Goal: Transaction & Acquisition: Register for event/course

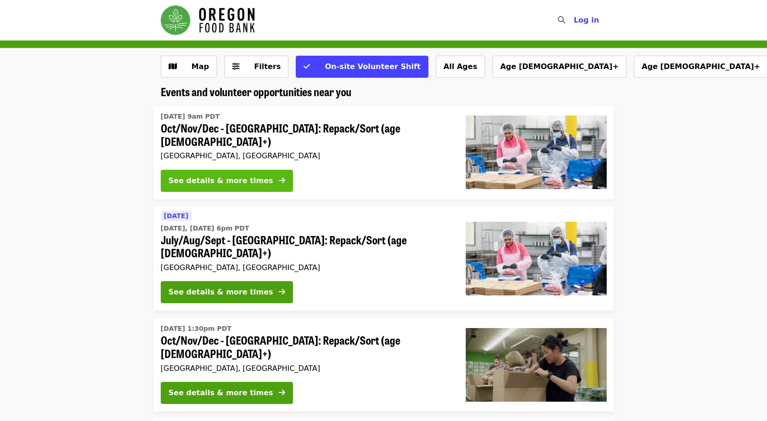
click at [236, 179] on div "See details & more times" at bounding box center [221, 180] width 105 height 11
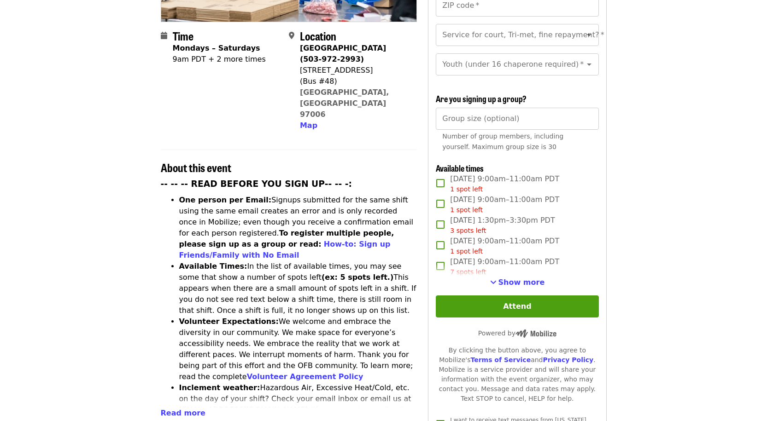
scroll to position [230, 0]
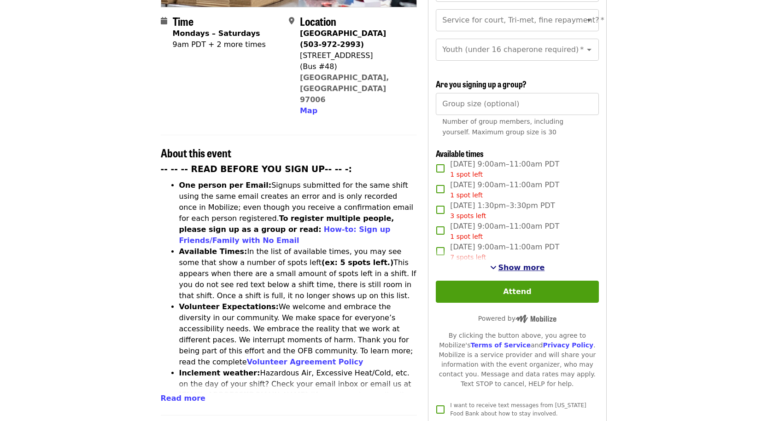
click at [539, 265] on span "Show more" at bounding box center [521, 267] width 47 height 9
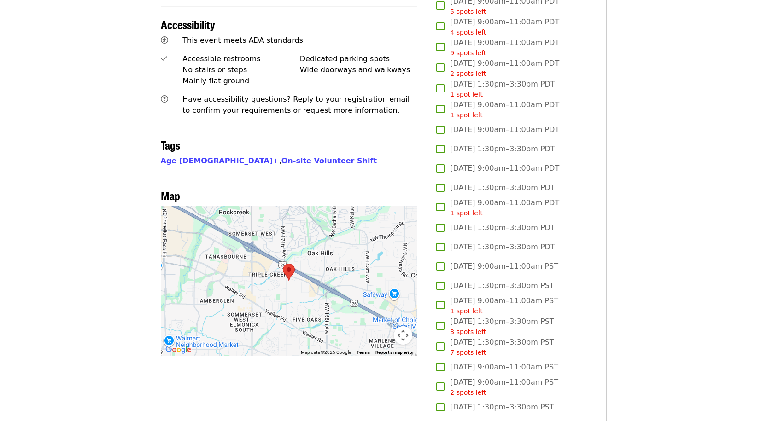
scroll to position [553, 0]
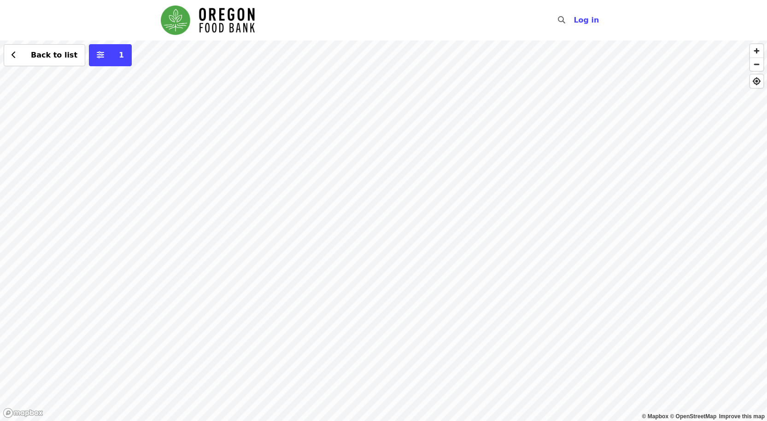
click at [106, 80] on div "Back to list 1" at bounding box center [383, 231] width 767 height 381
click at [120, 104] on div "See 2 actions at this location" at bounding box center [111, 98] width 130 height 23
click at [120, 100] on span "See 2 actions at this location" at bounding box center [110, 97] width 121 height 9
click at [272, 274] on div "See 2 actions at this location Back to list 1" at bounding box center [383, 231] width 767 height 381
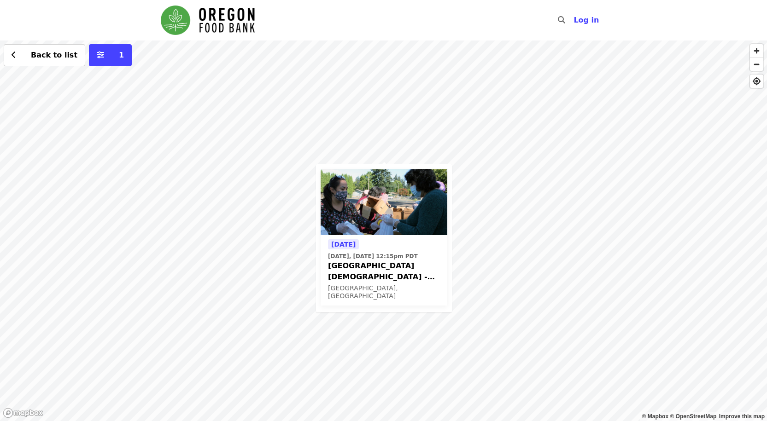
click at [395, 281] on span "Beaverton First United Methodist Church - Free Food Market (16+)" at bounding box center [384, 272] width 112 height 22
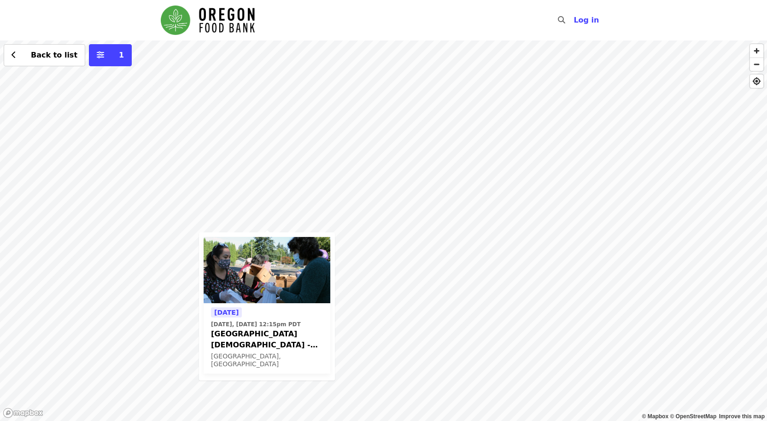
drag, startPoint x: 438, startPoint y: 105, endPoint x: 309, endPoint y: 179, distance: 148.4
click at [309, 179] on div "Today Today, Sep 25 @ 12:15pm PDT Beaverton First United Methodist Church - Fre…" at bounding box center [383, 231] width 767 height 381
click at [488, 154] on div "Today Today, Sep 25 @ 12:15pm PDT Beaverton First United Methodist Church - Fre…" at bounding box center [383, 231] width 767 height 381
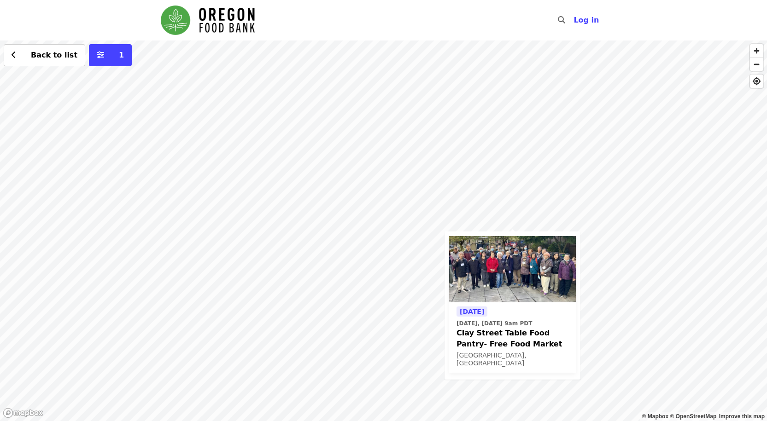
drag, startPoint x: 238, startPoint y: 129, endPoint x: 367, endPoint y: 198, distance: 145.7
click at [367, 198] on div "Today Today, Sep 25 @ 9am PDT Clay Street Table Food Pantry- Free Food Market P…" at bounding box center [383, 231] width 767 height 381
click at [205, 186] on div "Today Today, Sep 25 @ 9am PDT Clay Street Table Food Pantry- Free Food Market P…" at bounding box center [383, 231] width 767 height 381
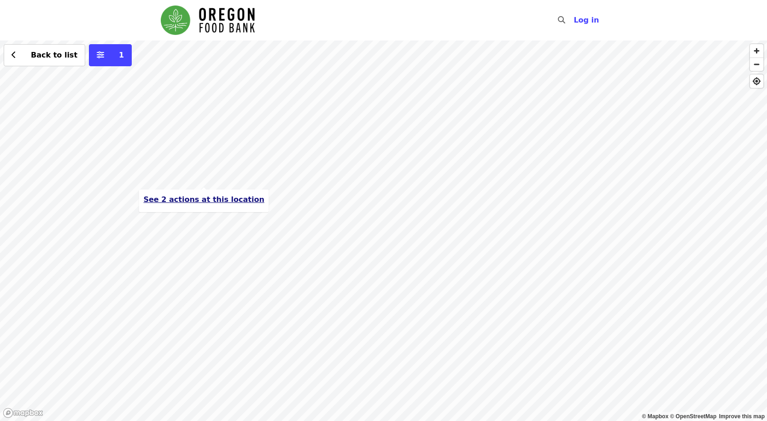
click at [227, 197] on span "See 2 actions at this location" at bounding box center [203, 199] width 121 height 9
click at [189, 205] on button "See 2 actions at this location" at bounding box center [203, 199] width 121 height 11
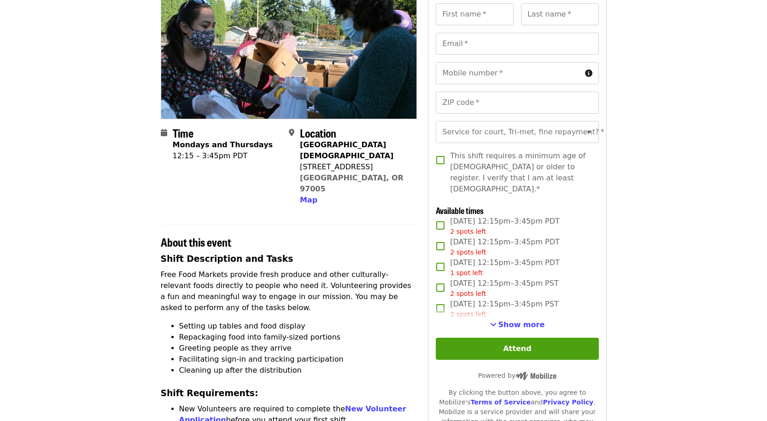
scroll to position [138, 0]
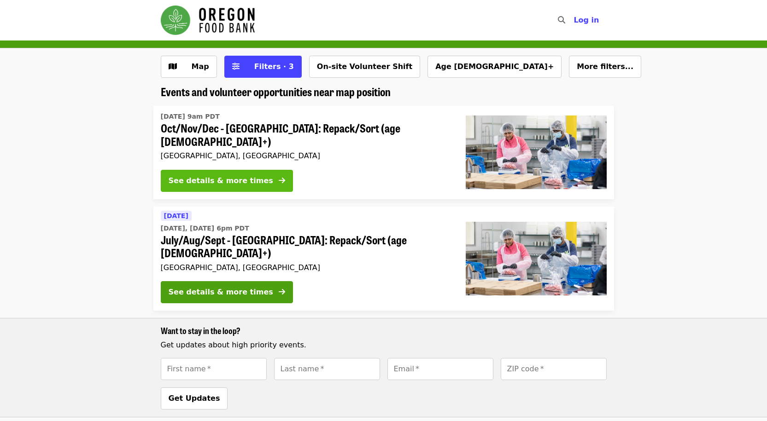
click at [279, 180] on icon "arrow-right icon" at bounding box center [282, 180] width 6 height 9
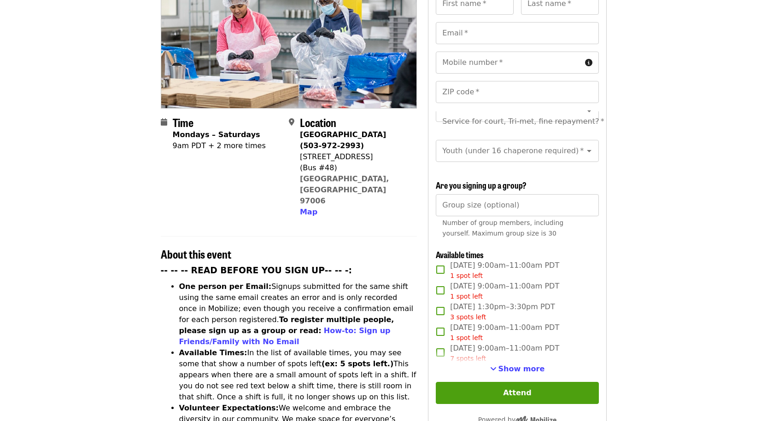
scroll to position [138, 0]
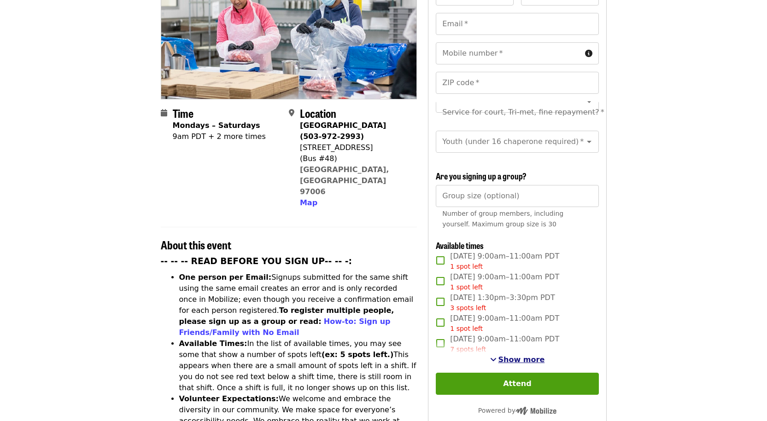
click at [513, 356] on span "Show more" at bounding box center [521, 360] width 47 height 9
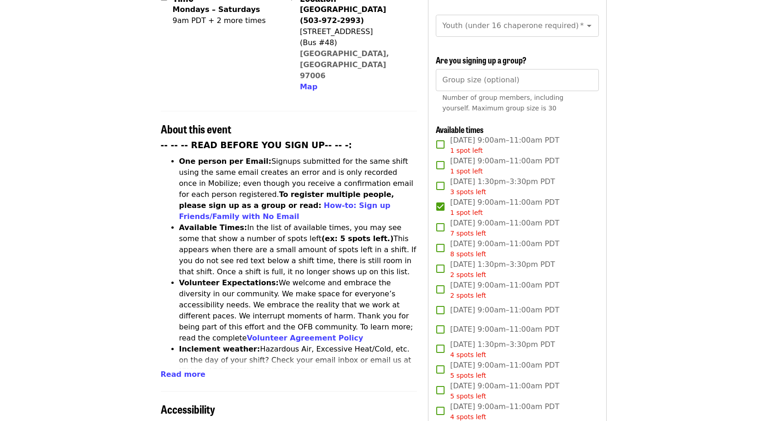
scroll to position [276, 0]
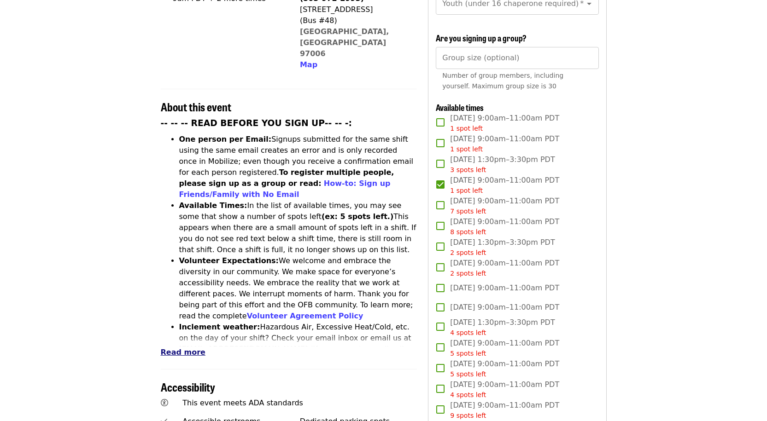
click at [195, 348] on span "Read more" at bounding box center [183, 352] width 45 height 9
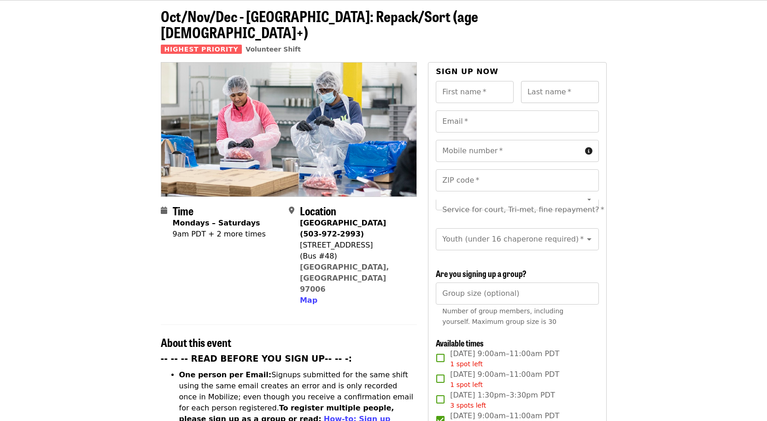
scroll to position [0, 0]
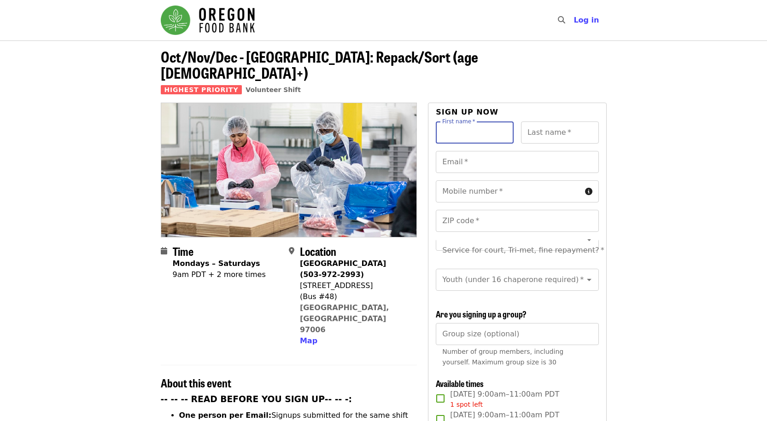
click at [493, 122] on input "First name   *" at bounding box center [475, 133] width 78 height 22
type input "*****"
drag, startPoint x: 553, startPoint y: 123, endPoint x: 545, endPoint y: 118, distance: 9.3
click at [552, 122] on input "Last name   *" at bounding box center [560, 133] width 78 height 22
type input "****"
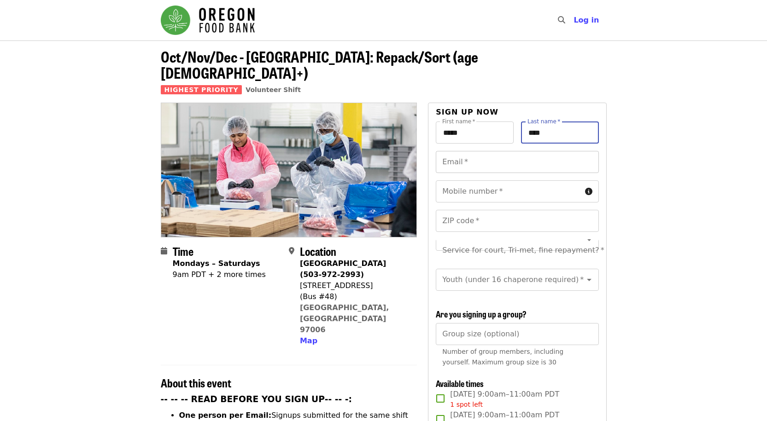
click at [545, 152] on input "Email   *" at bounding box center [517, 162] width 163 height 22
type input "**********"
click at [554, 181] on input "Mobile number   *" at bounding box center [508, 192] width 145 height 22
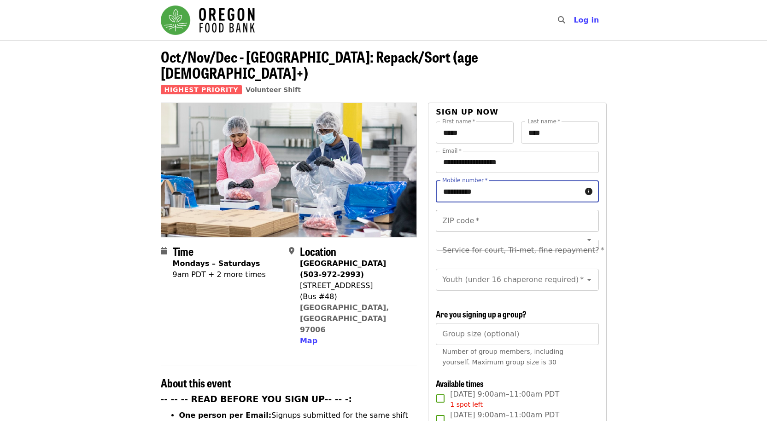
type input "**********"
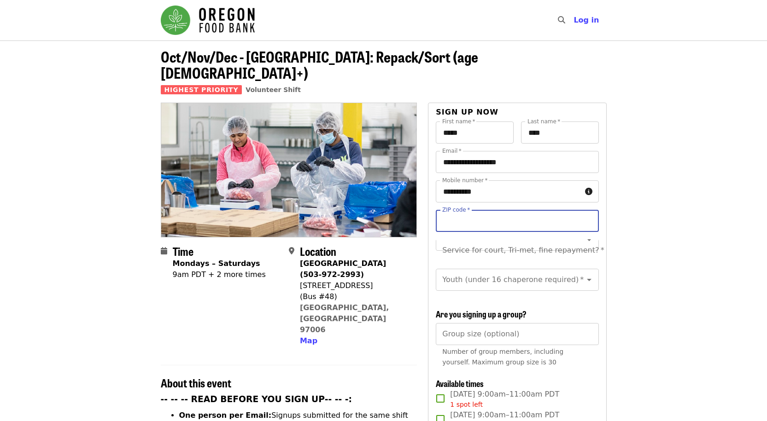
click at [529, 210] on input "ZIP code   *" at bounding box center [517, 221] width 163 height 22
type input "*****"
click at [537, 239] on div "Service for court, Tri-met, fine repayment?   * Service for court, Tri-met, fin…" at bounding box center [517, 250] width 163 height 22
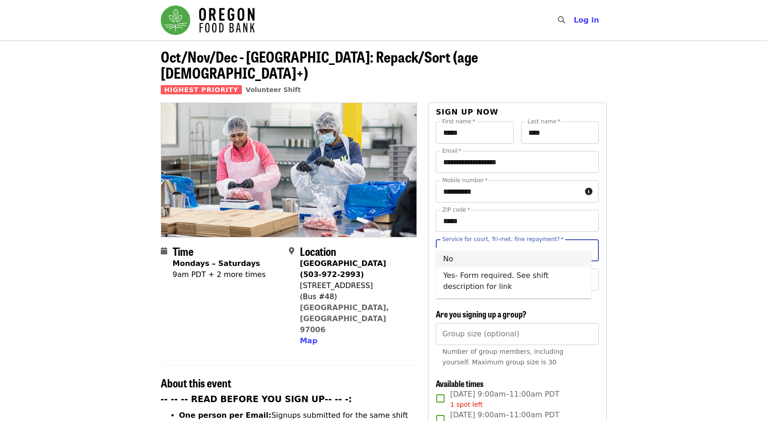
click at [482, 261] on li "No" at bounding box center [514, 259] width 156 height 17
type input "**"
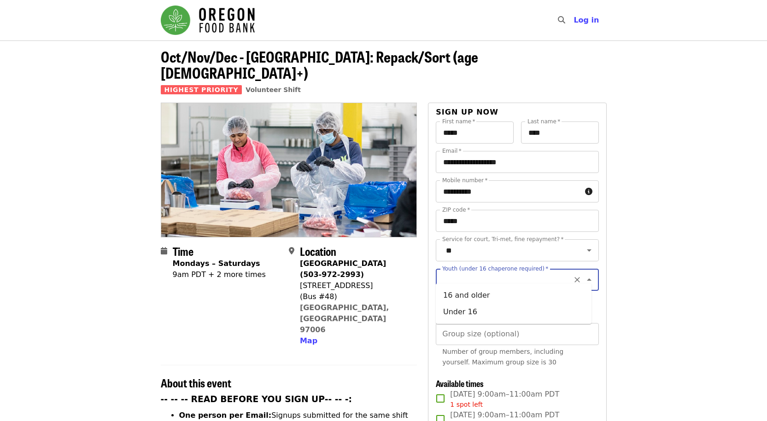
click at [480, 274] on input "Youth (under 16 chaperone required)   *" at bounding box center [505, 280] width 125 height 18
click at [478, 298] on li "16 and older" at bounding box center [514, 295] width 156 height 17
type input "**********"
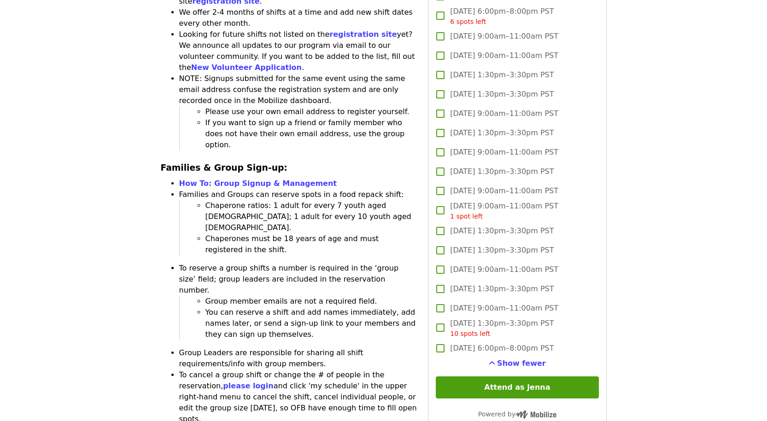
scroll to position [1566, 0]
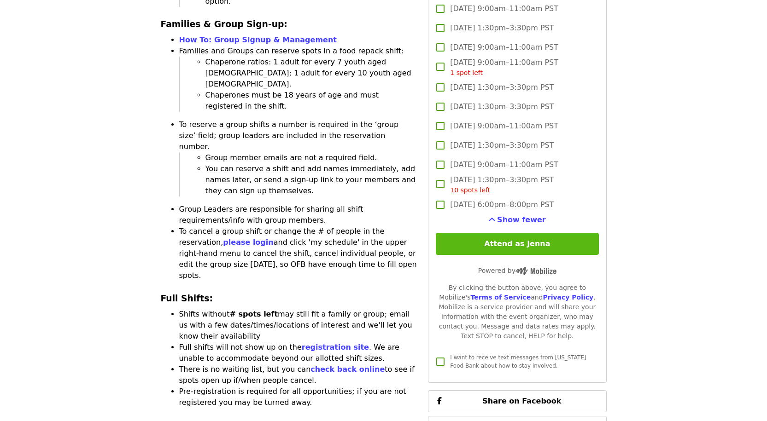
click at [533, 239] on button "Attend as Jenna" at bounding box center [517, 244] width 163 height 22
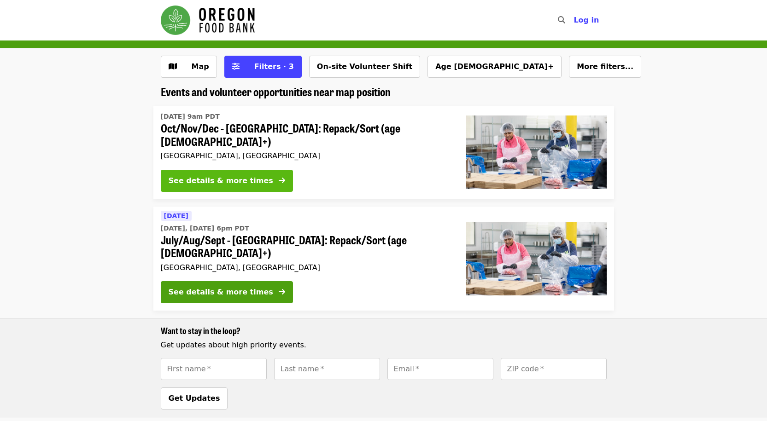
click at [247, 181] on div "See details & more times" at bounding box center [221, 180] width 105 height 11
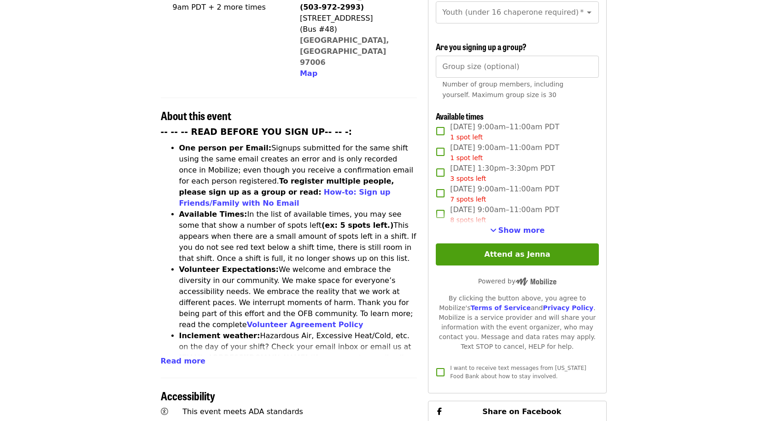
scroll to position [276, 0]
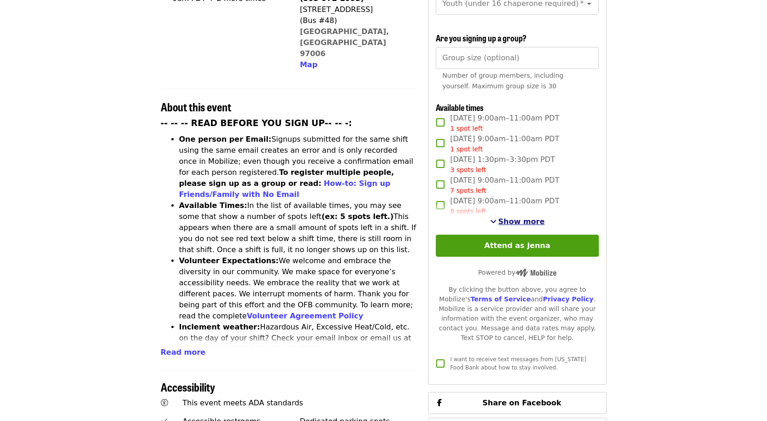
click at [522, 220] on span "Show more" at bounding box center [521, 221] width 47 height 9
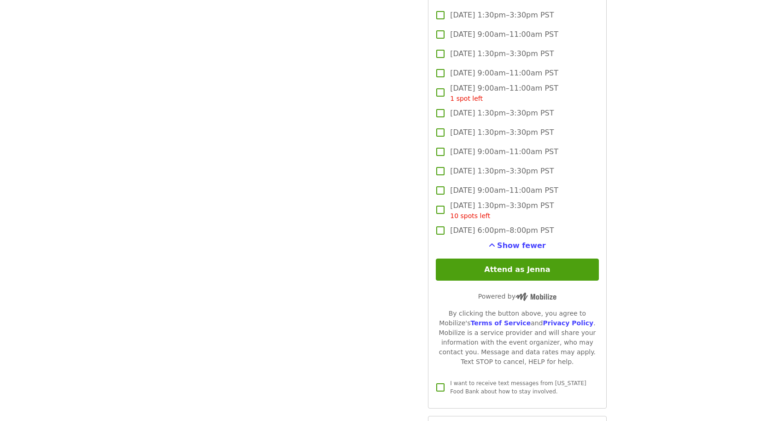
scroll to position [1520, 0]
